Goal: Task Accomplishment & Management: Manage account settings

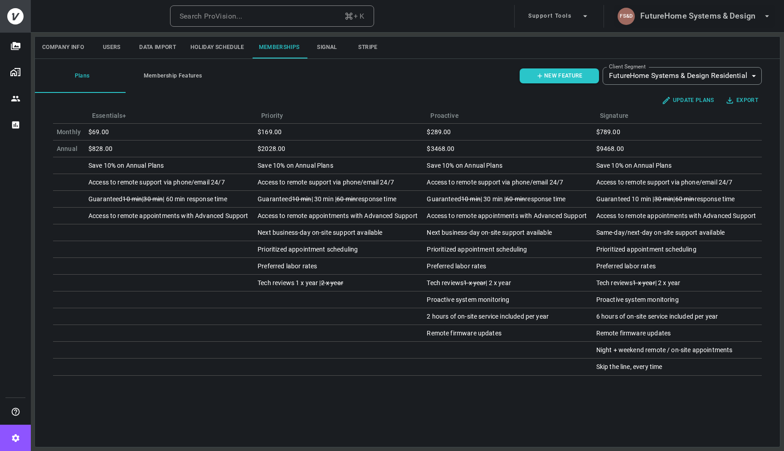
click at [728, 16] on h6 "FutureHome Systems & Design" at bounding box center [697, 16] width 115 height 13
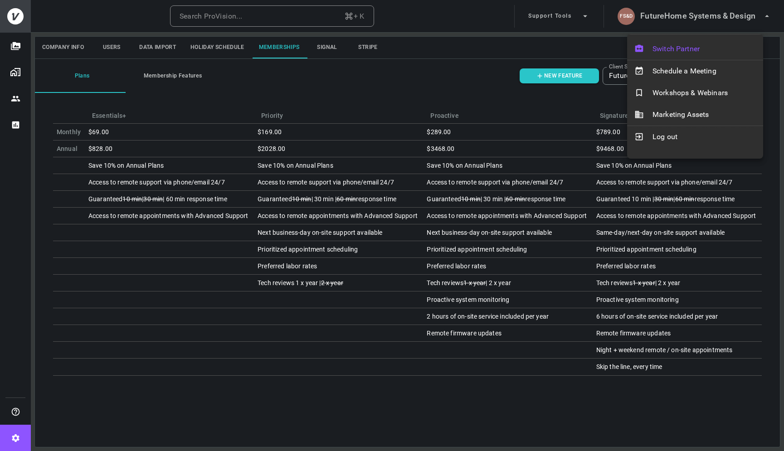
click at [687, 44] on span "Switch Partner" at bounding box center [704, 49] width 103 height 11
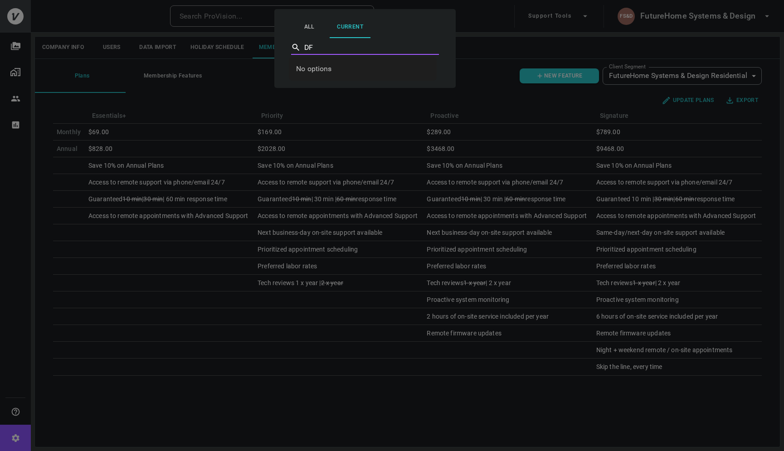
type input "D"
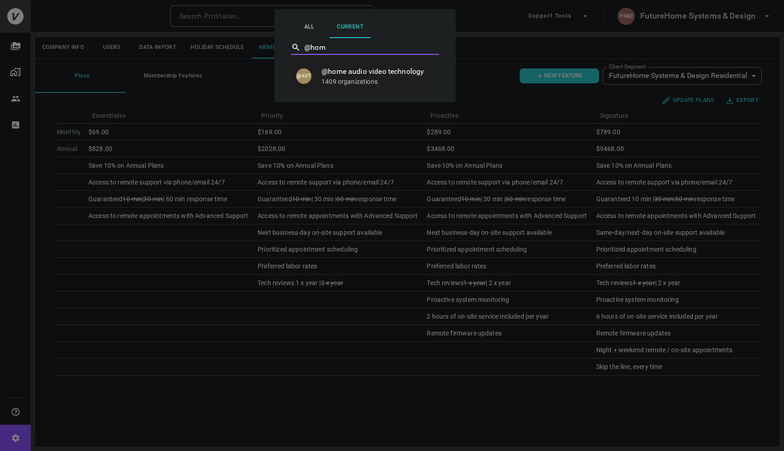
type input "@home"
click at [346, 77] on p "1409 organizations" at bounding box center [376, 81] width 108 height 9
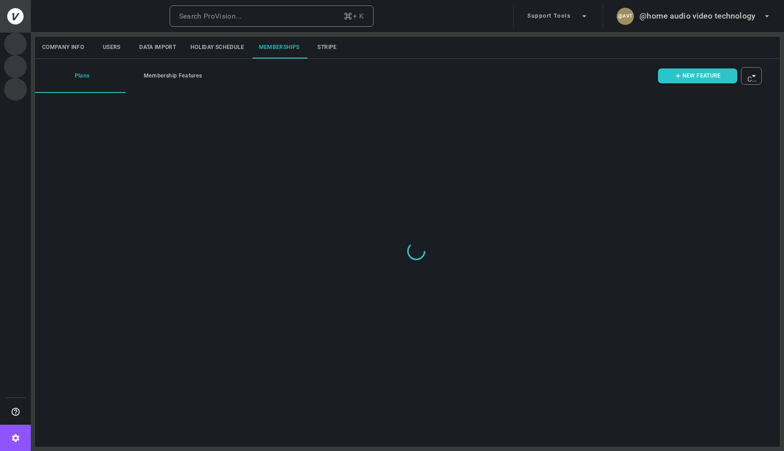
type input "ovbid-69965422-a5f0-45d0-a60a-cd5801ba9099"
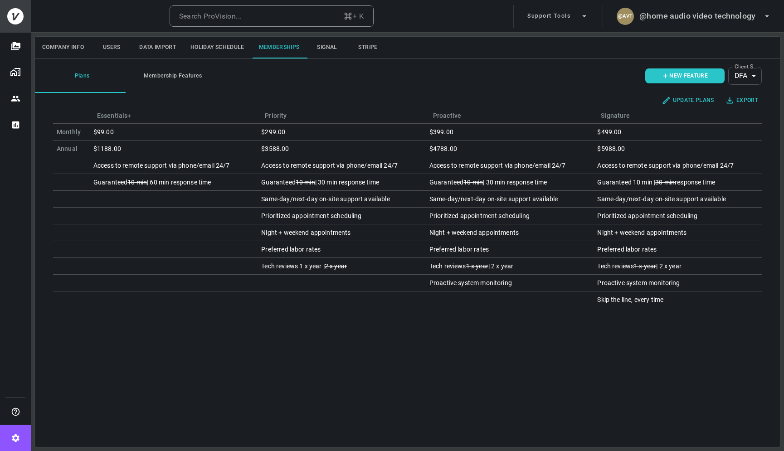
click at [753, 78] on body "Search ProVision... + K Support Tools @AVT @home audio video technology Company…" at bounding box center [392, 225] width 784 height 451
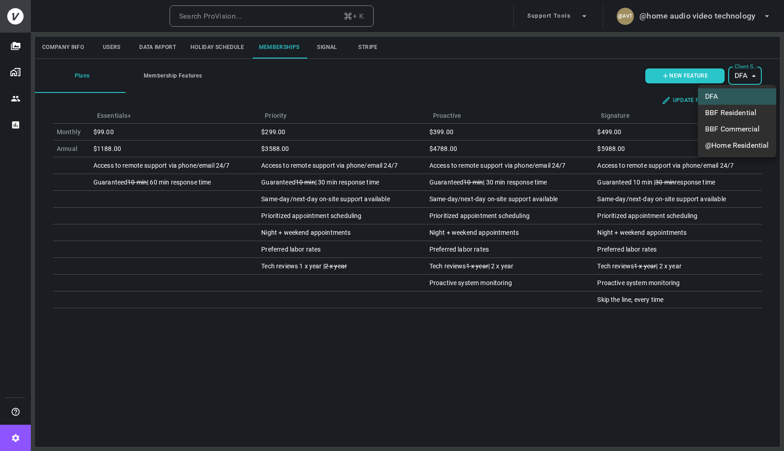
click at [754, 77] on div at bounding box center [392, 225] width 784 height 451
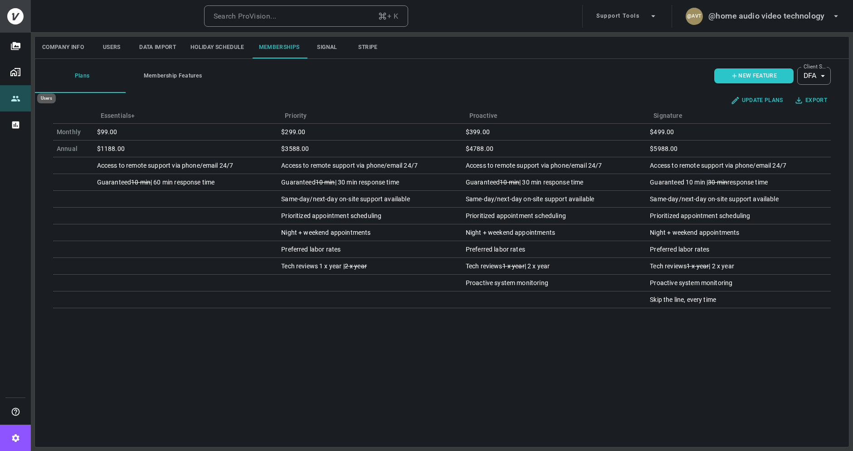
click at [18, 100] on icon "Users" at bounding box center [15, 98] width 9 height 5
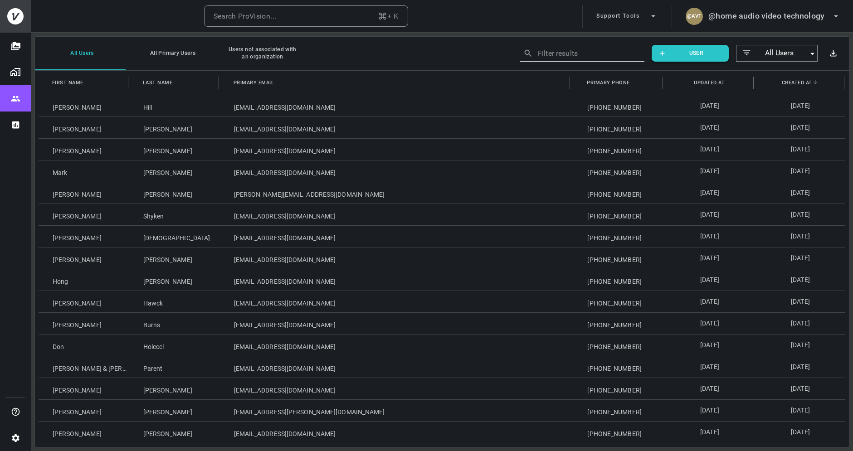
click at [784, 55] on body "Search ProVision... + K Support Tools @AVT @home audio video technology All Use…" at bounding box center [426, 225] width 853 height 451
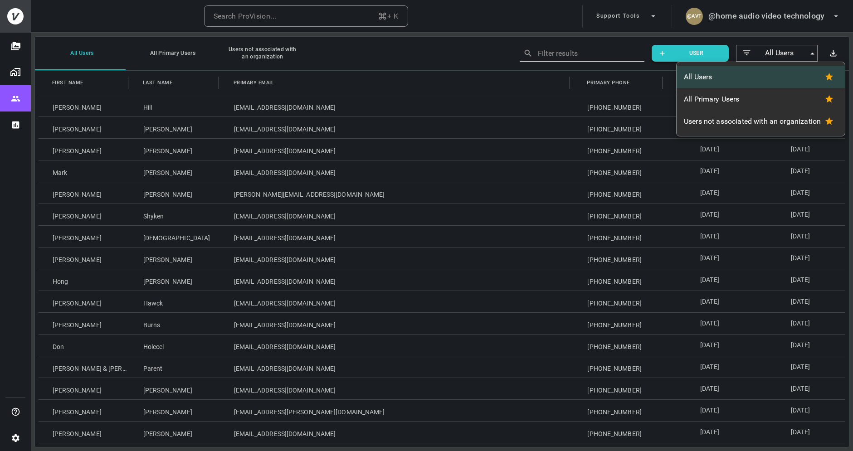
click at [784, 54] on div at bounding box center [426, 225] width 853 height 451
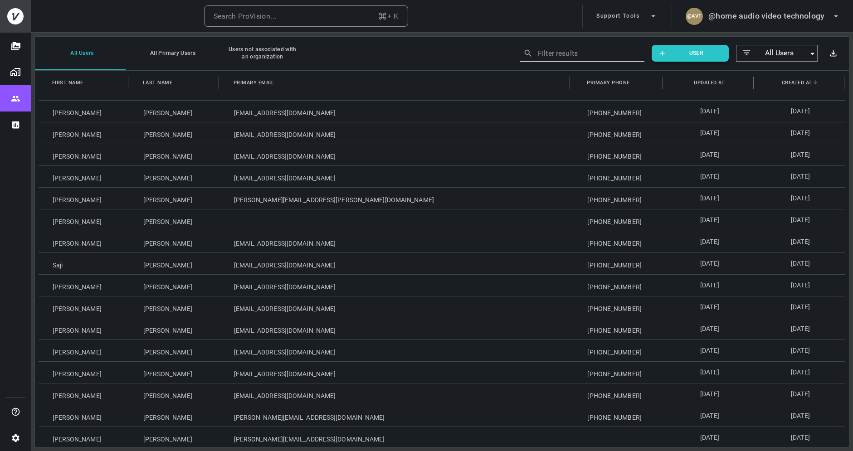
scroll to position [71, 0]
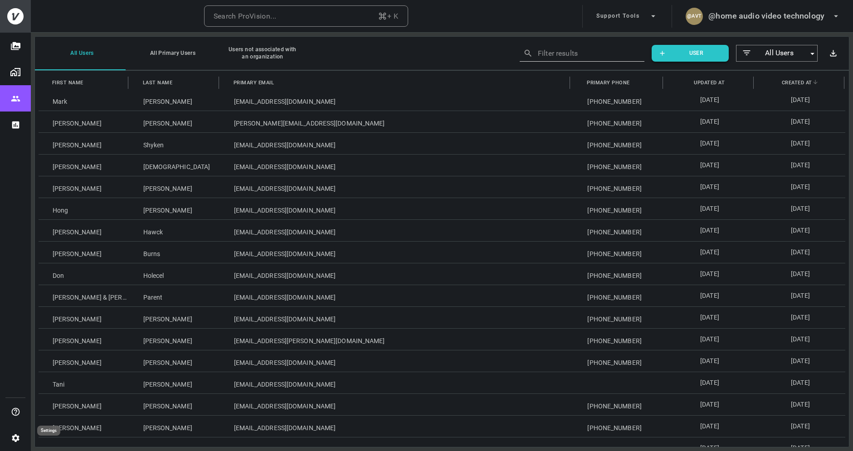
click at [12, 434] on icon "Settings" at bounding box center [16, 439] width 10 height 10
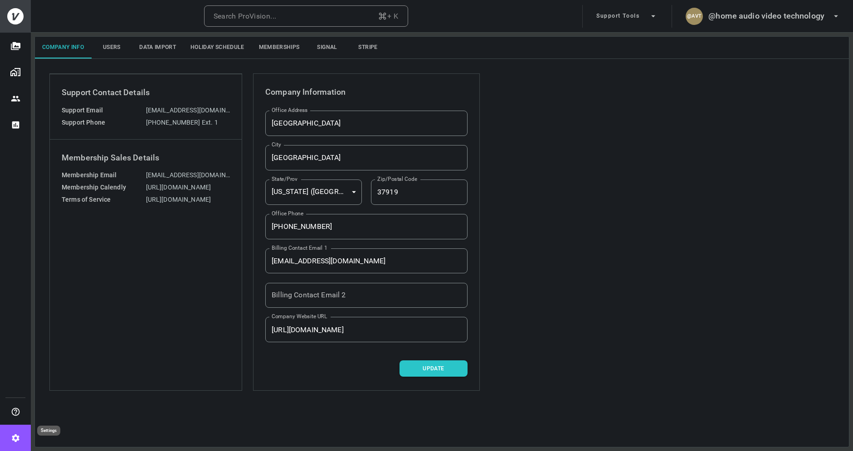
type input "[GEOGRAPHIC_DATA]"
click at [294, 48] on button "Memberships" at bounding box center [279, 48] width 55 height 22
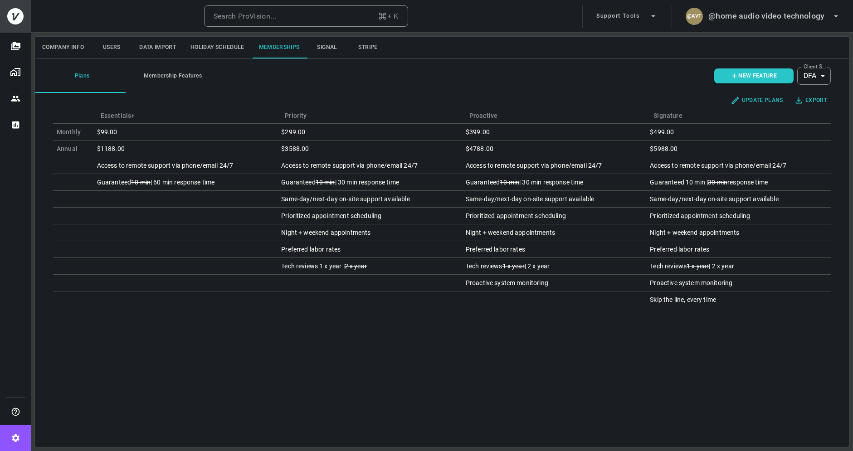
click at [16, 95] on icon "Users" at bounding box center [16, 99] width 10 height 10
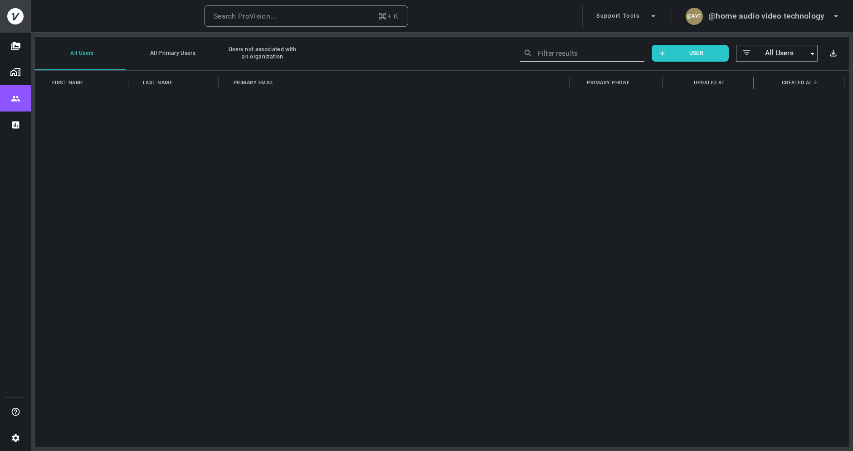
scroll to position [1899, 0]
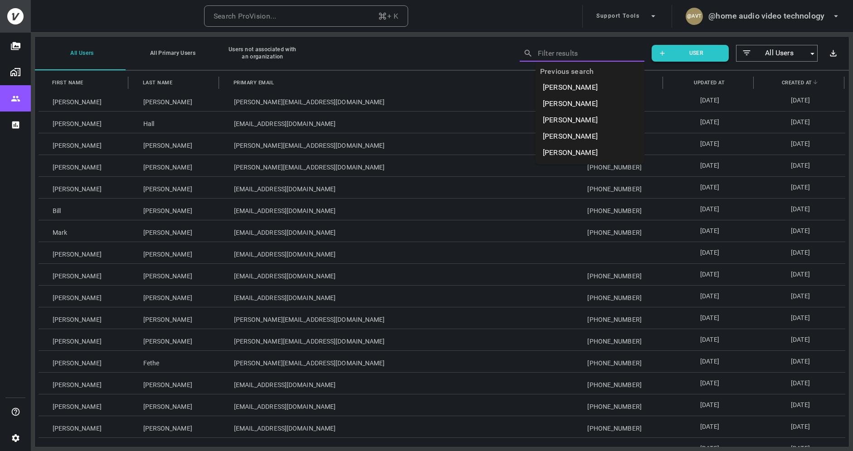
click at [595, 55] on input "text" at bounding box center [584, 53] width 93 height 14
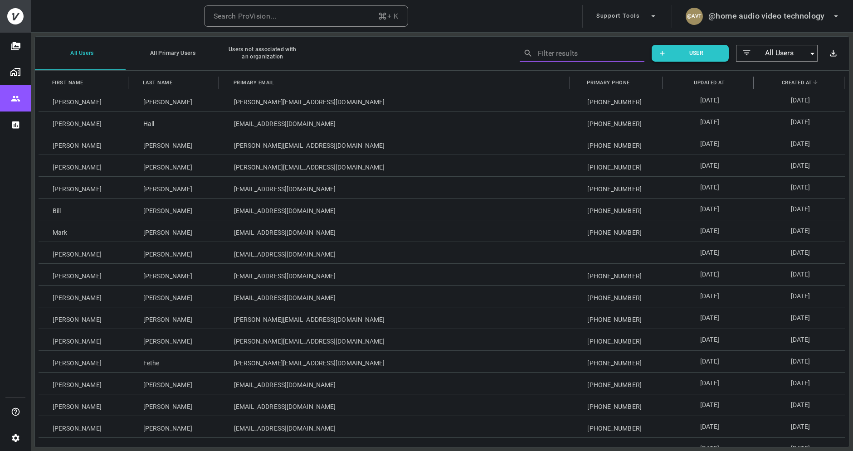
click at [595, 55] on input "text" at bounding box center [584, 53] width 93 height 14
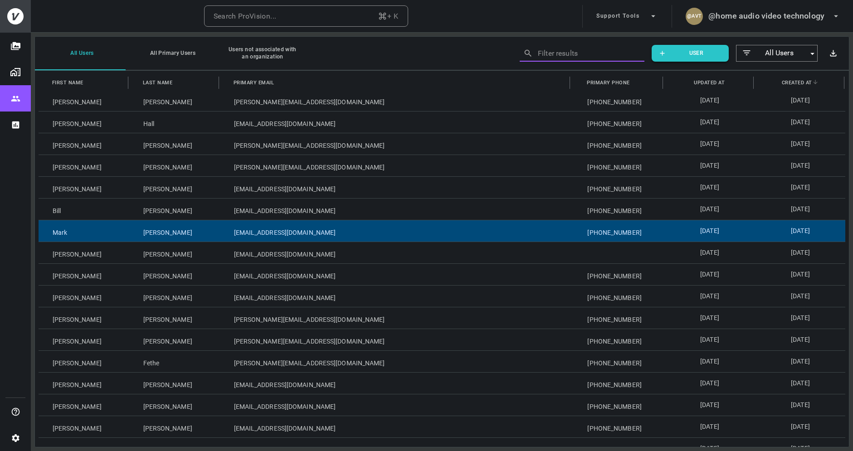
scroll to position [1901, 0]
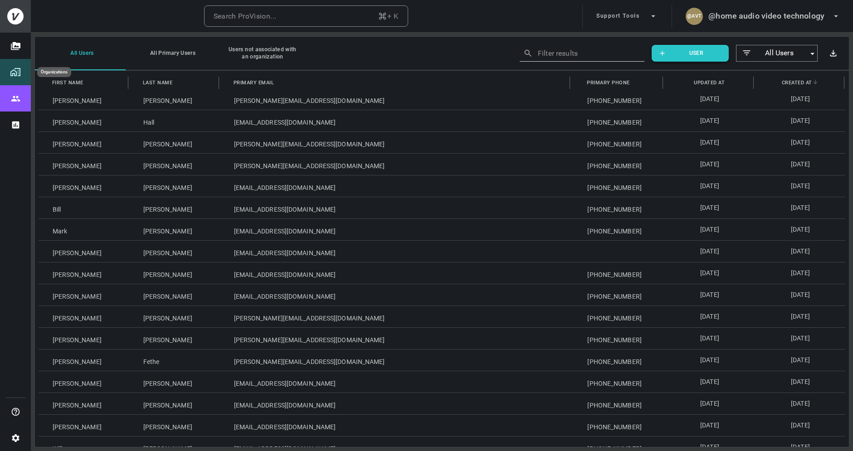
click at [14, 74] on img "Organizations" at bounding box center [15, 72] width 11 height 11
